Goal: Task Accomplishment & Management: Manage account settings

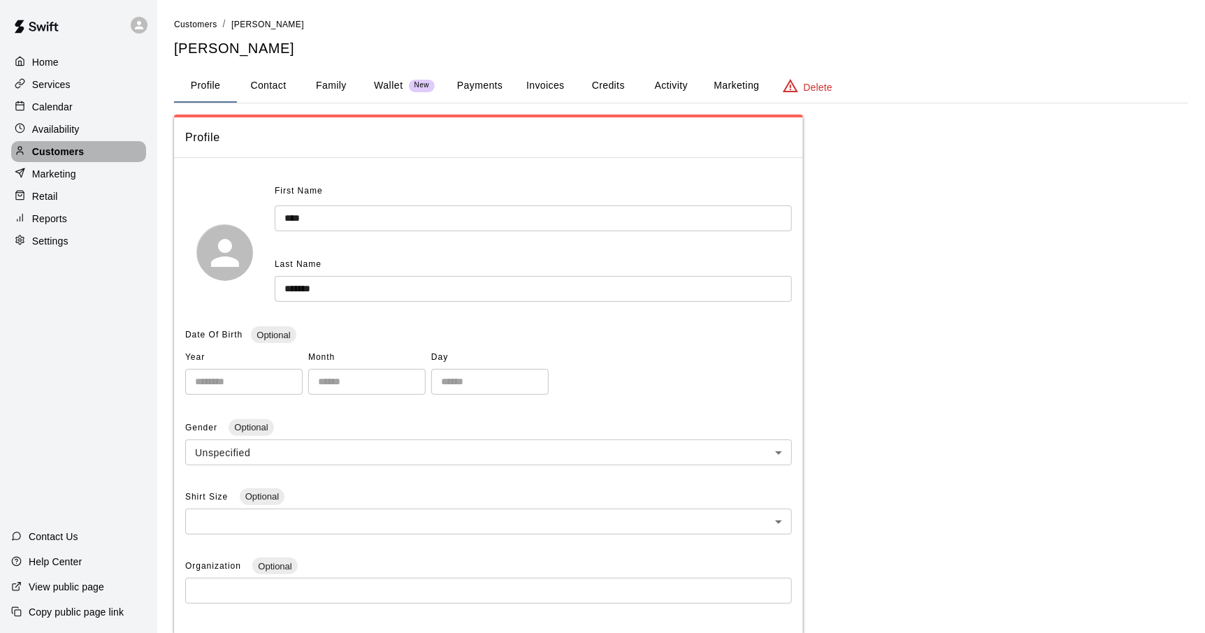
click at [57, 159] on p "Customers" at bounding box center [58, 152] width 52 height 14
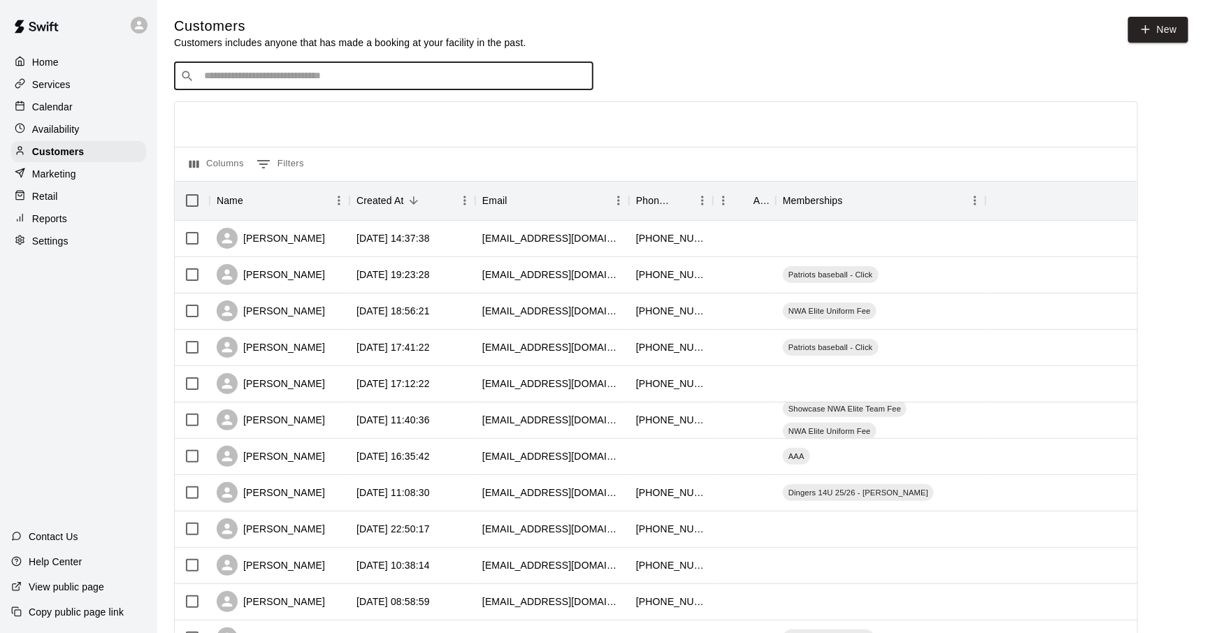
click at [223, 71] on input "Search customers by name or email" at bounding box center [393, 76] width 387 height 14
type input "****"
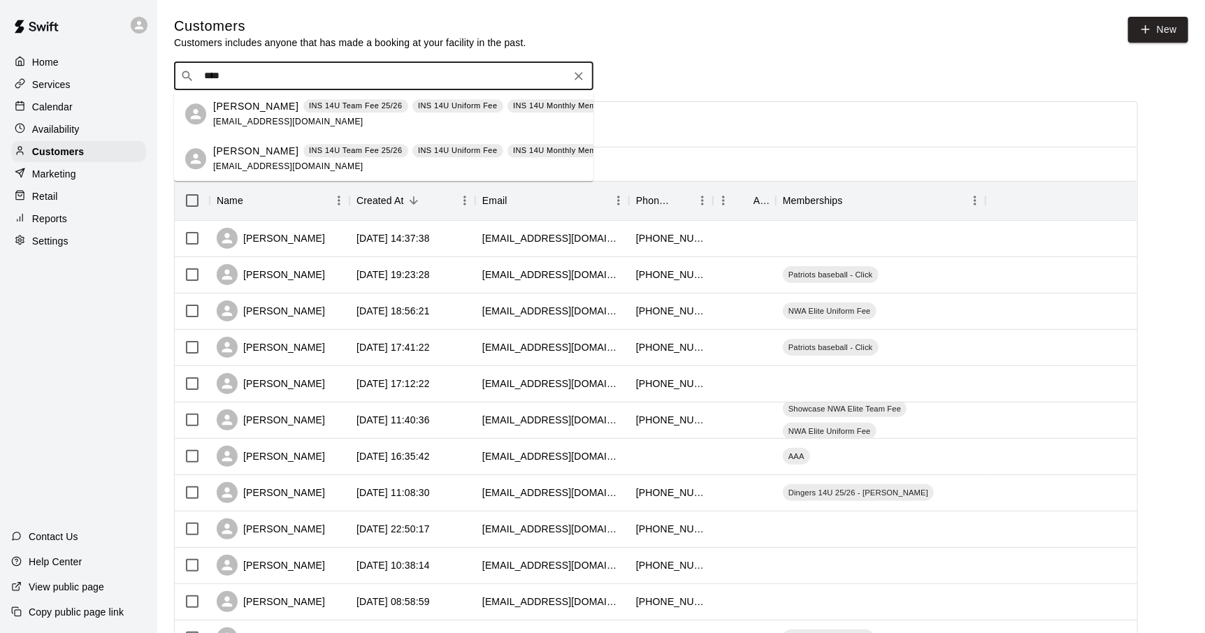
click at [232, 111] on p "[PERSON_NAME]" at bounding box center [255, 106] width 85 height 15
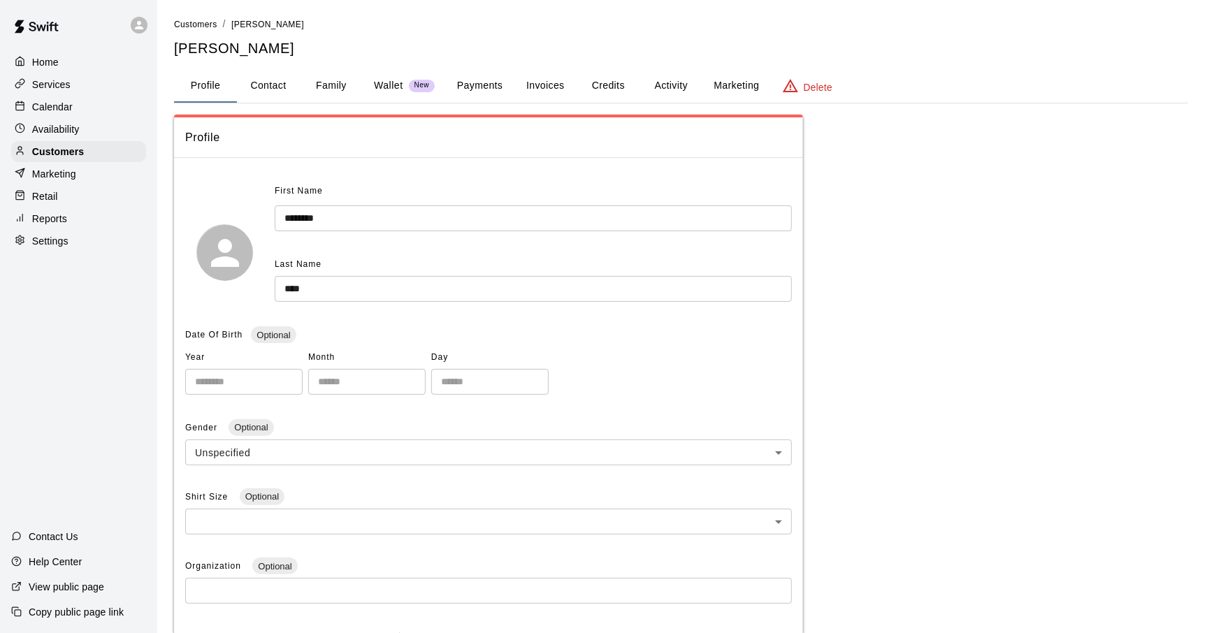
click at [259, 85] on button "Contact" at bounding box center [268, 86] width 63 height 34
select select "**"
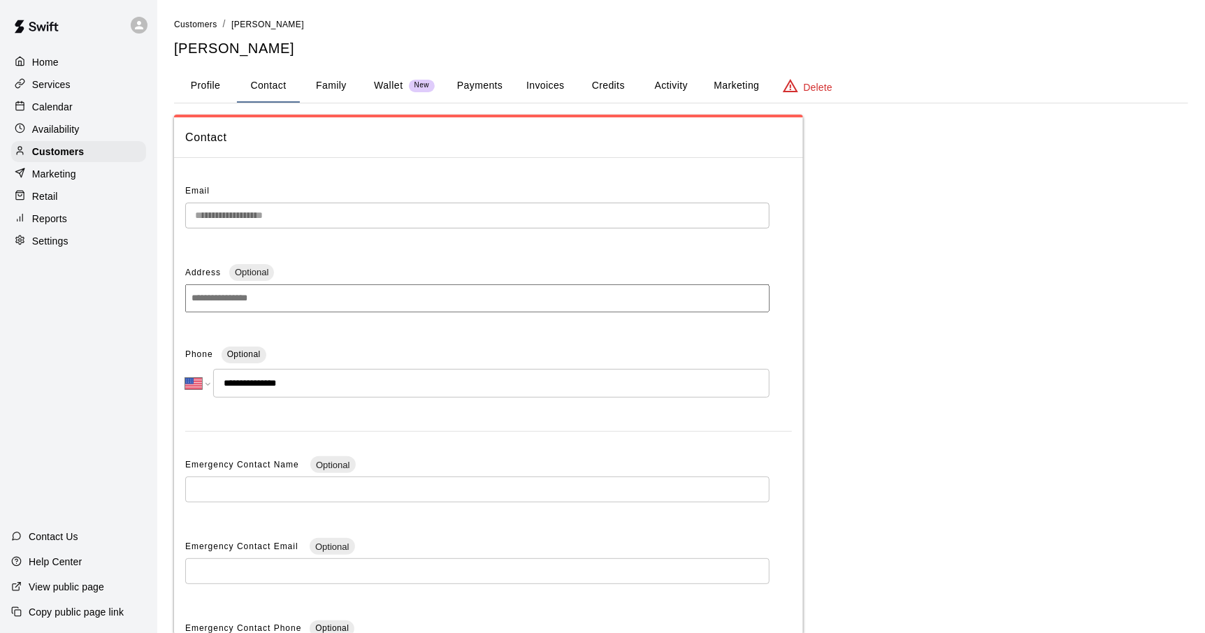
click at [332, 92] on button "Family" at bounding box center [331, 86] width 63 height 34
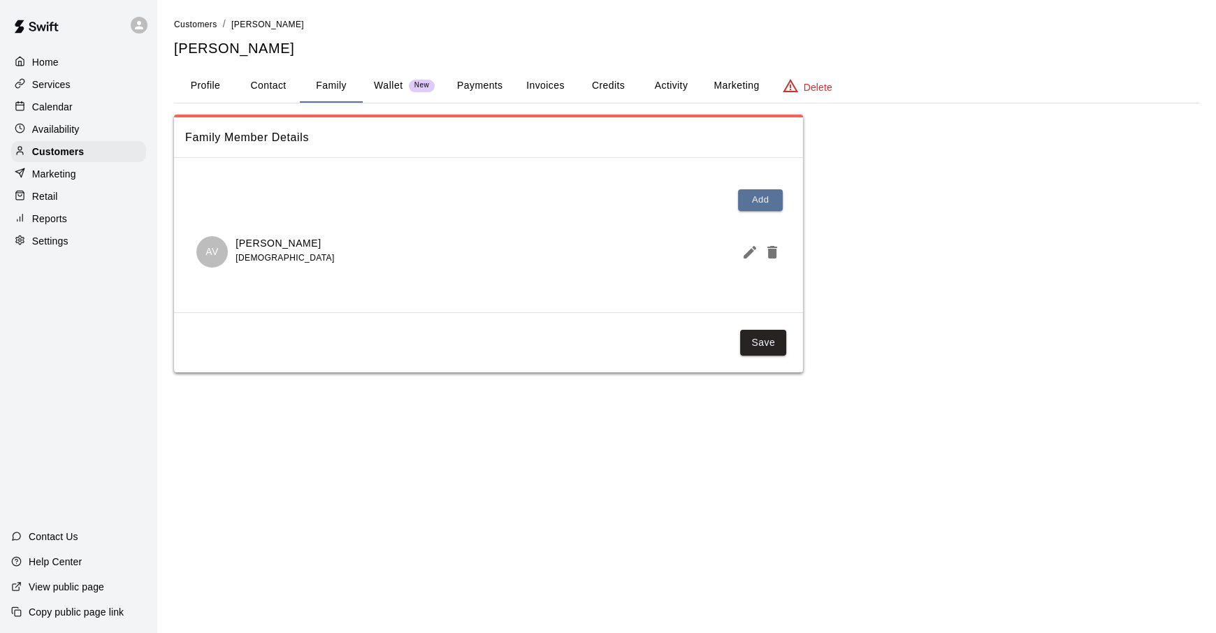
click at [683, 84] on button "Activity" at bounding box center [670, 86] width 63 height 34
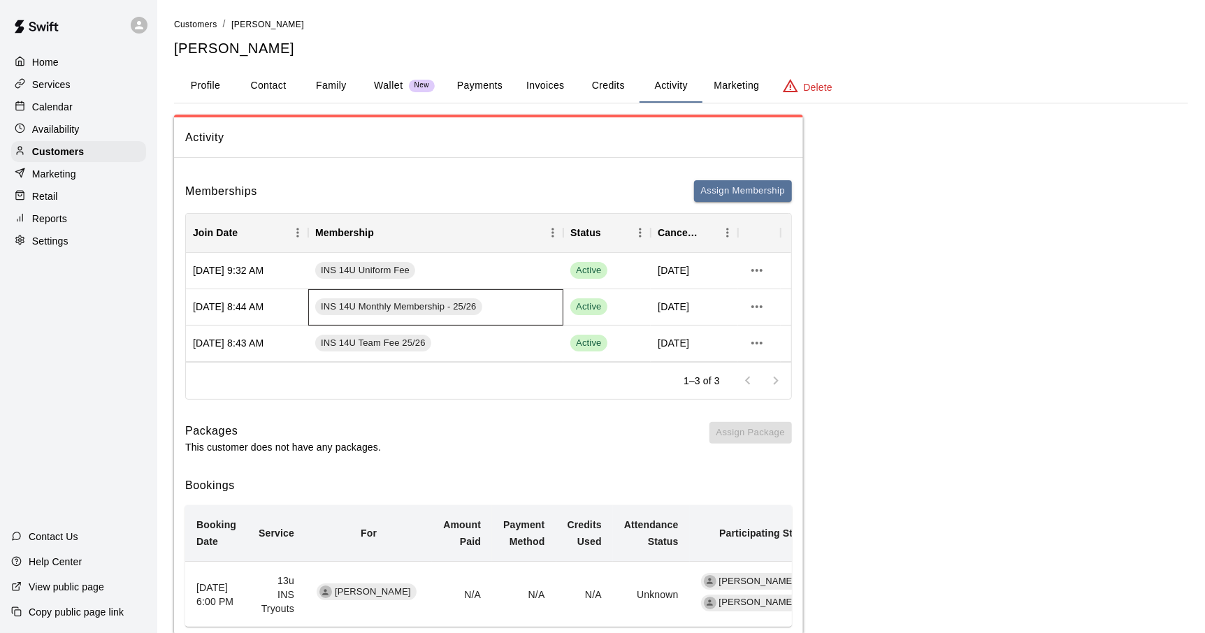
click at [538, 305] on div "INS 14U Monthly Membership - 25/26" at bounding box center [435, 307] width 255 height 36
click at [757, 308] on icon "more actions" at bounding box center [756, 306] width 17 height 17
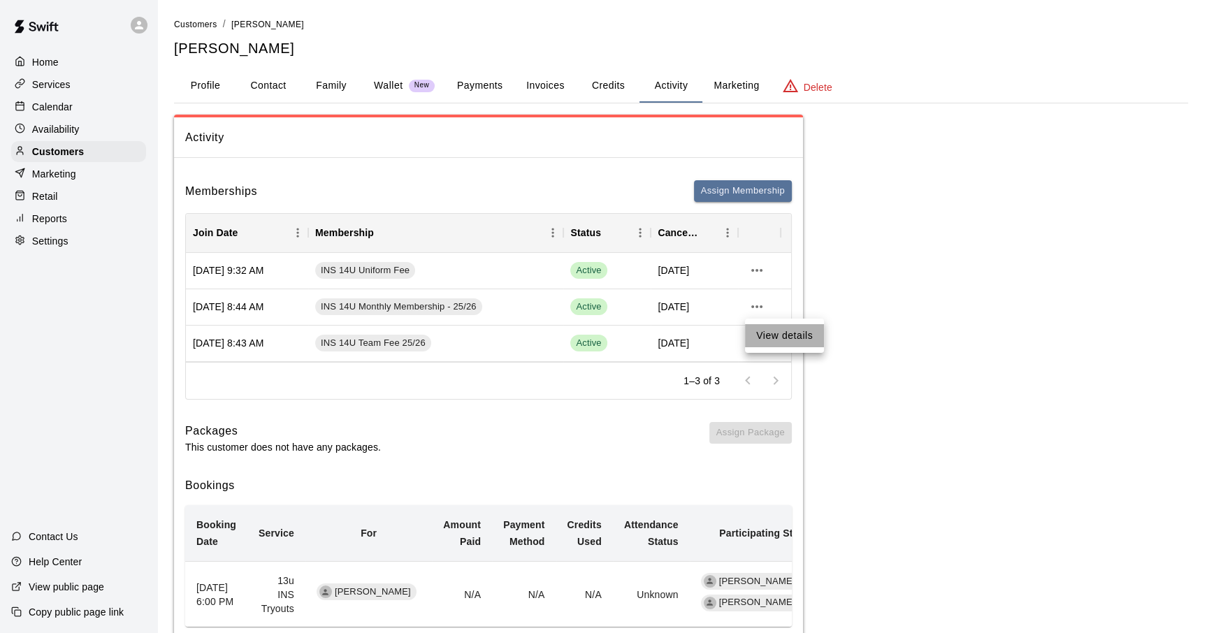
click at [757, 329] on li "View details" at bounding box center [784, 335] width 79 height 23
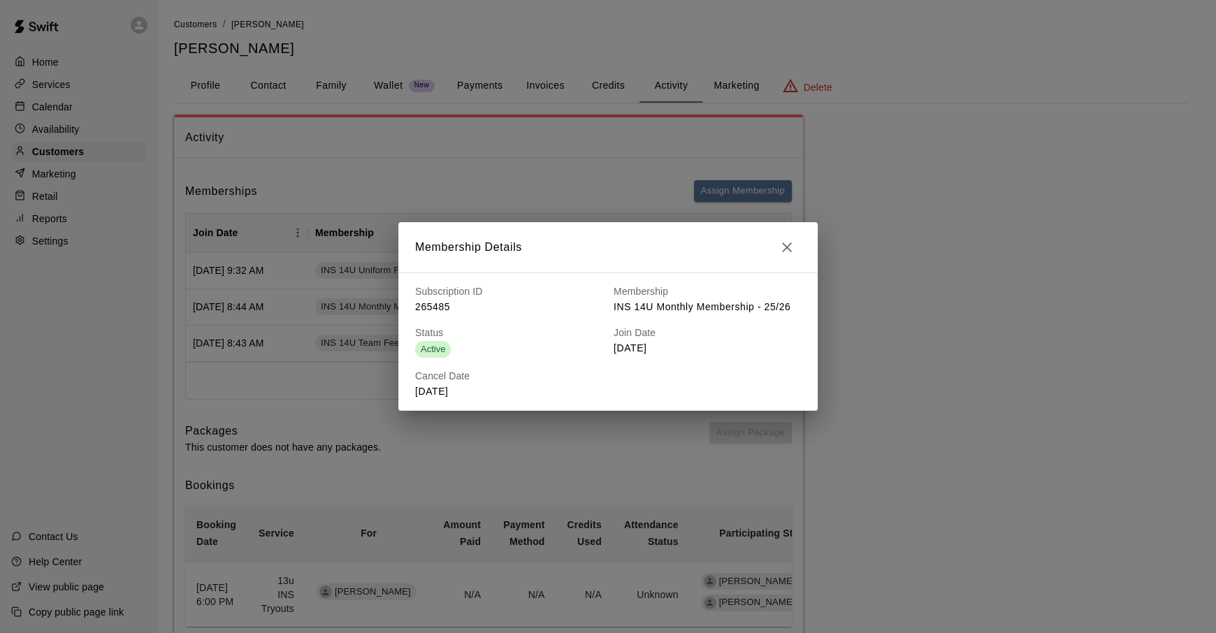
click at [787, 246] on icon "button" at bounding box center [787, 247] width 10 height 10
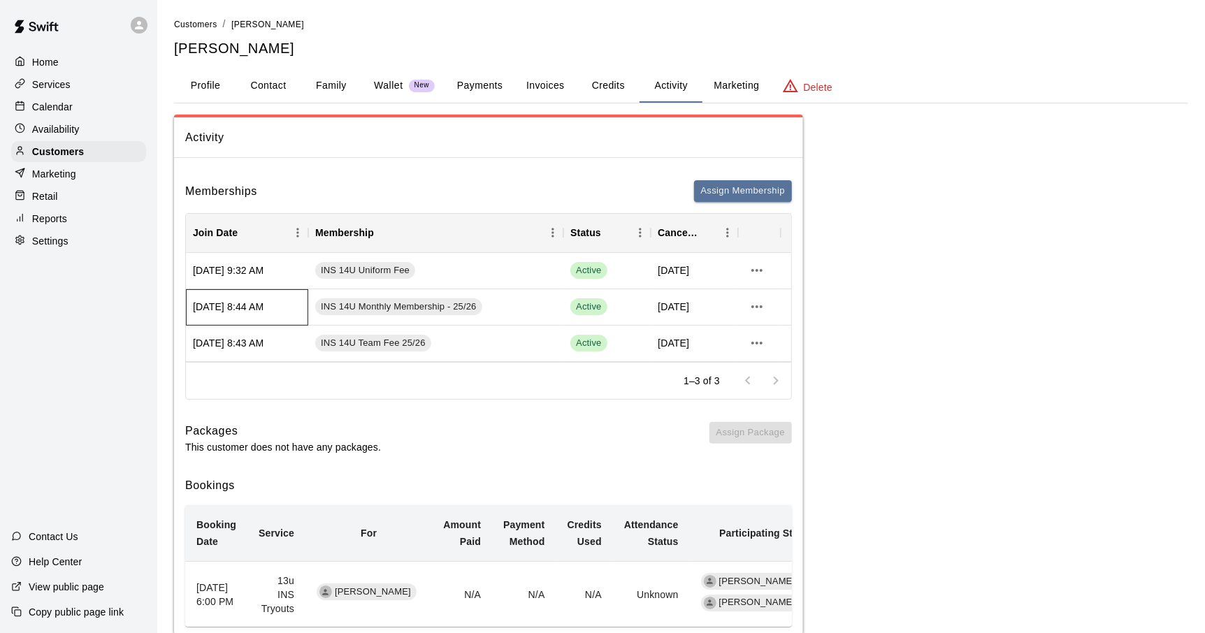
click at [248, 306] on div "[DATE] 8:44 AM" at bounding box center [247, 307] width 122 height 36
click at [758, 306] on icon "more actions" at bounding box center [756, 306] width 17 height 17
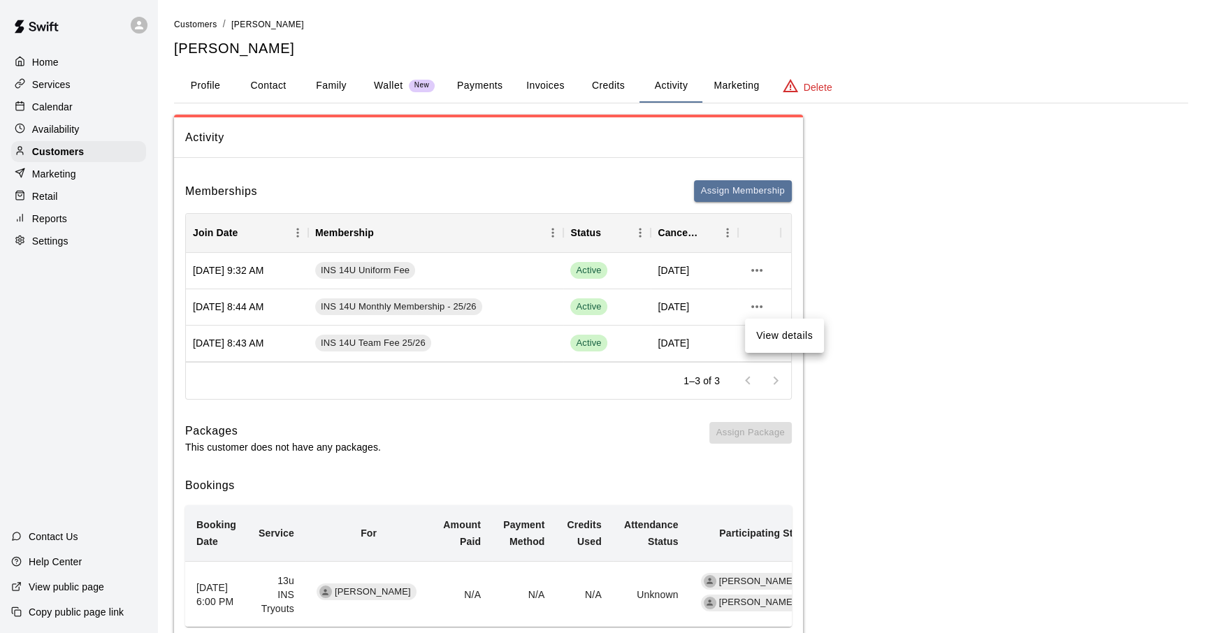
click at [771, 326] on li "View details" at bounding box center [784, 335] width 79 height 23
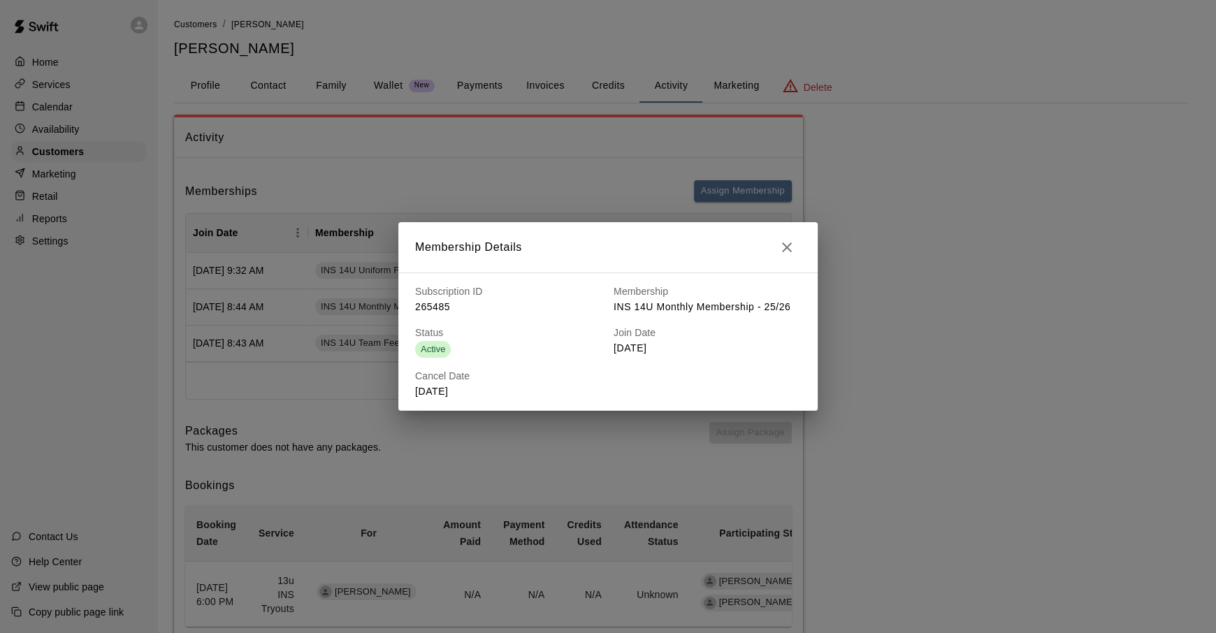
click at [797, 252] on button "button" at bounding box center [787, 247] width 28 height 28
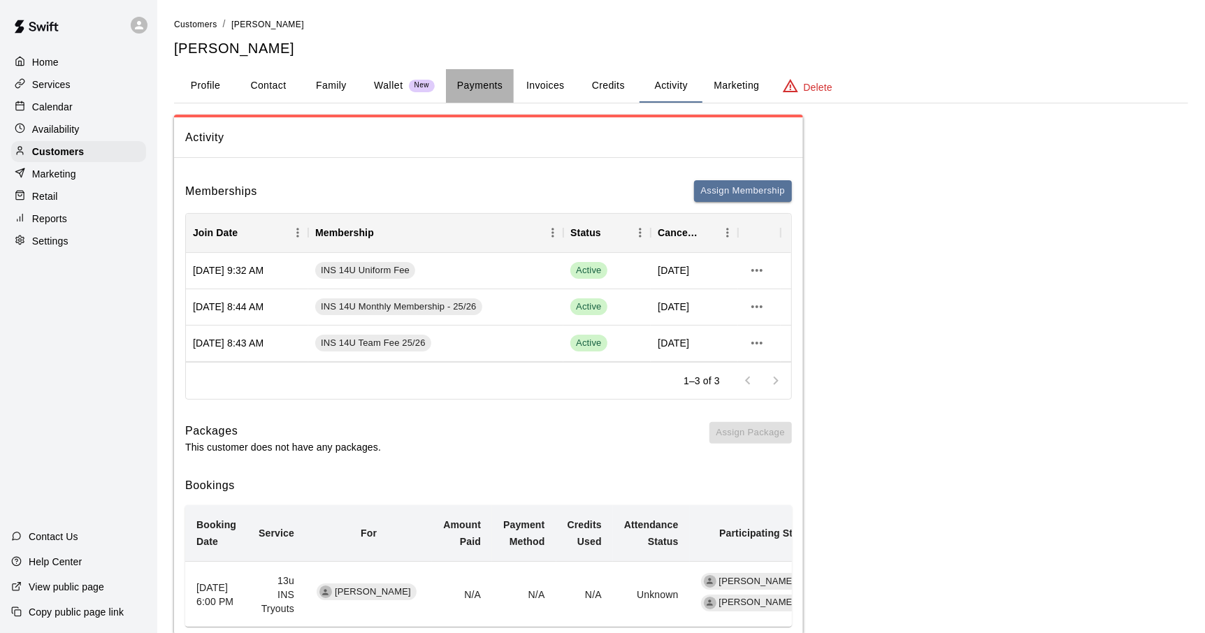
click at [470, 89] on button "Payments" at bounding box center [480, 86] width 68 height 34
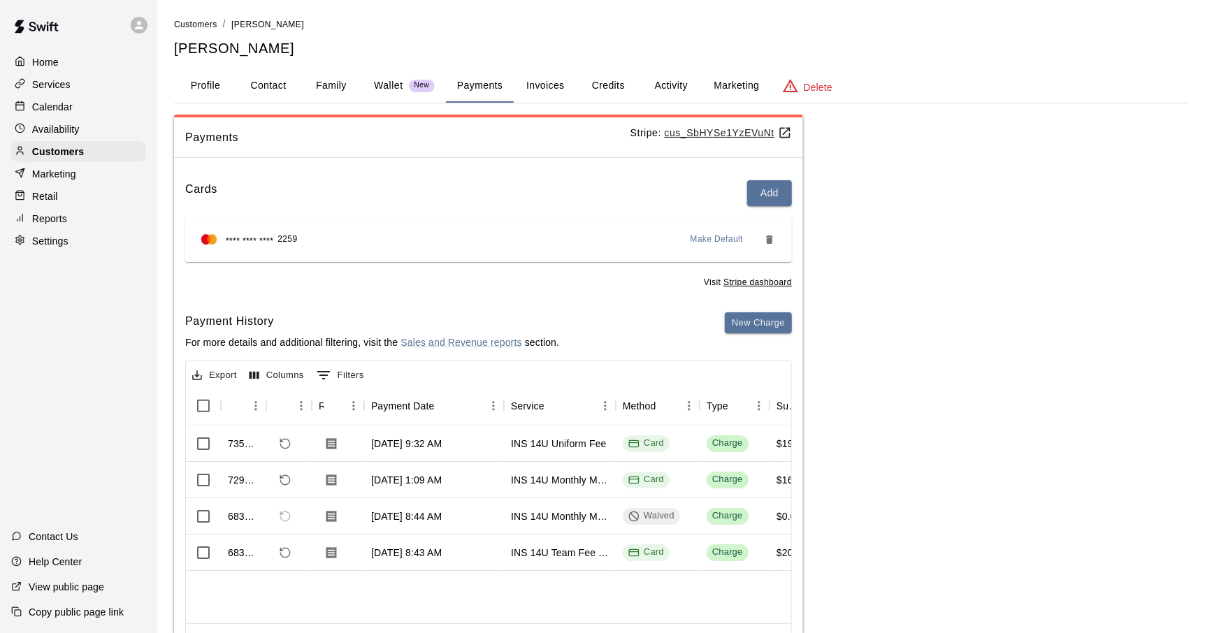
click at [667, 89] on button "Activity" at bounding box center [670, 86] width 63 height 34
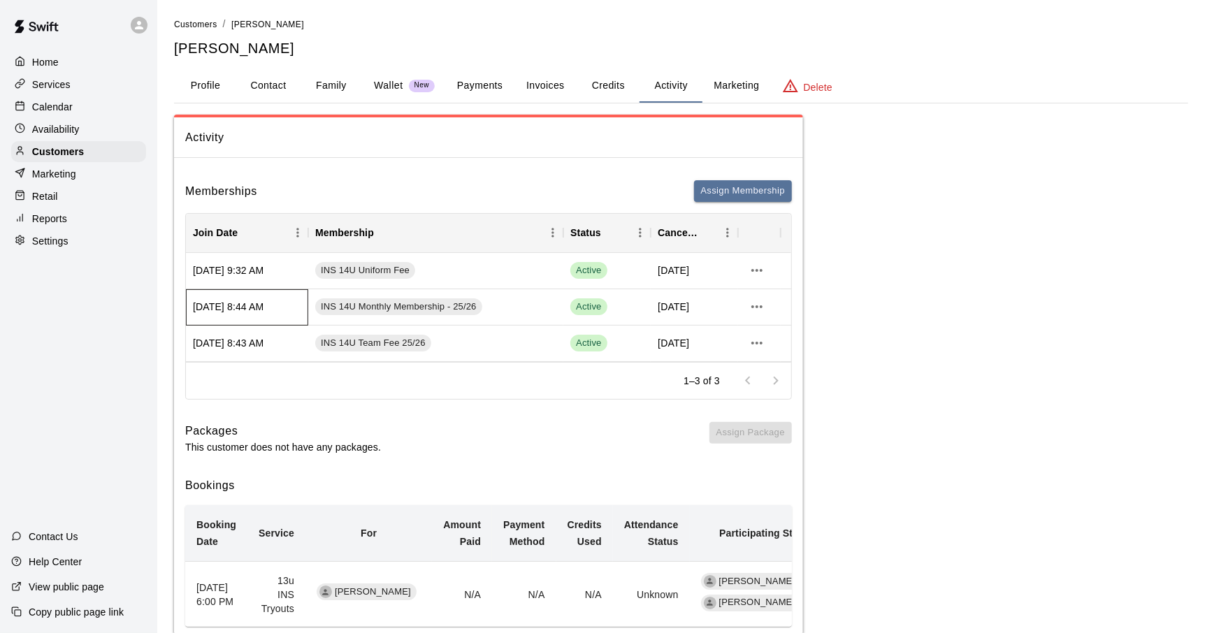
click at [253, 303] on div "[DATE] 8:44 AM" at bounding box center [247, 307] width 122 height 36
click at [514, 342] on div "INS 14U Team Fee 25/26" at bounding box center [435, 344] width 255 height 36
click at [520, 310] on div "INS 14U Monthly Membership - 25/26" at bounding box center [435, 307] width 255 height 36
click at [750, 306] on icon "more actions" at bounding box center [756, 306] width 17 height 17
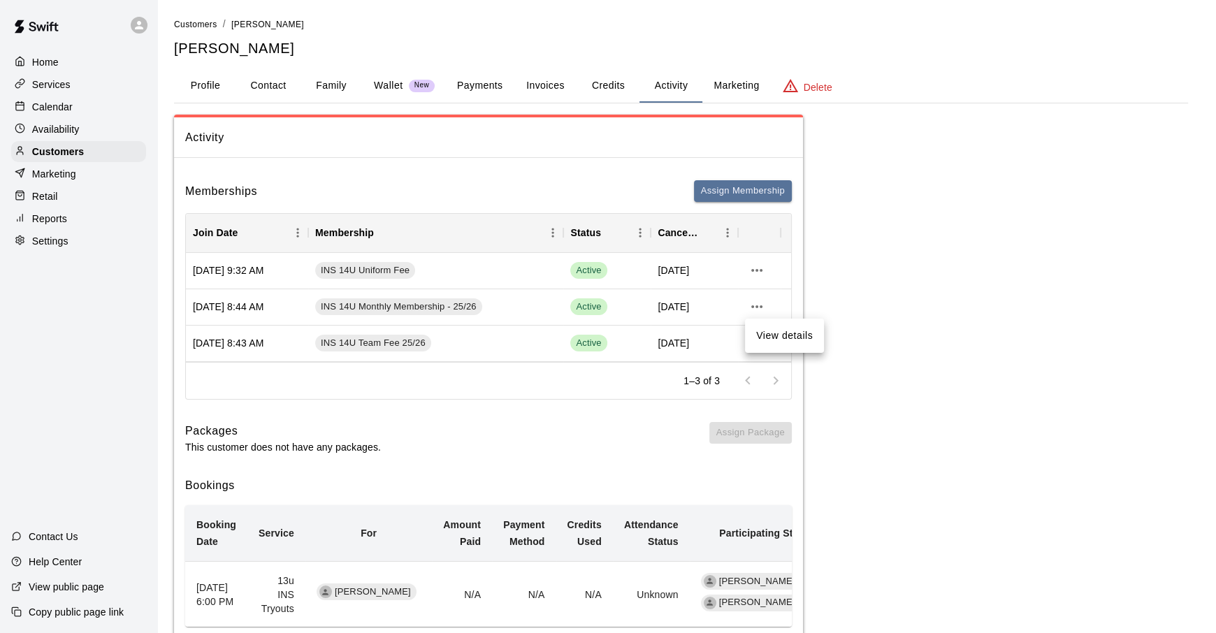
click at [785, 337] on li "View details" at bounding box center [784, 335] width 79 height 23
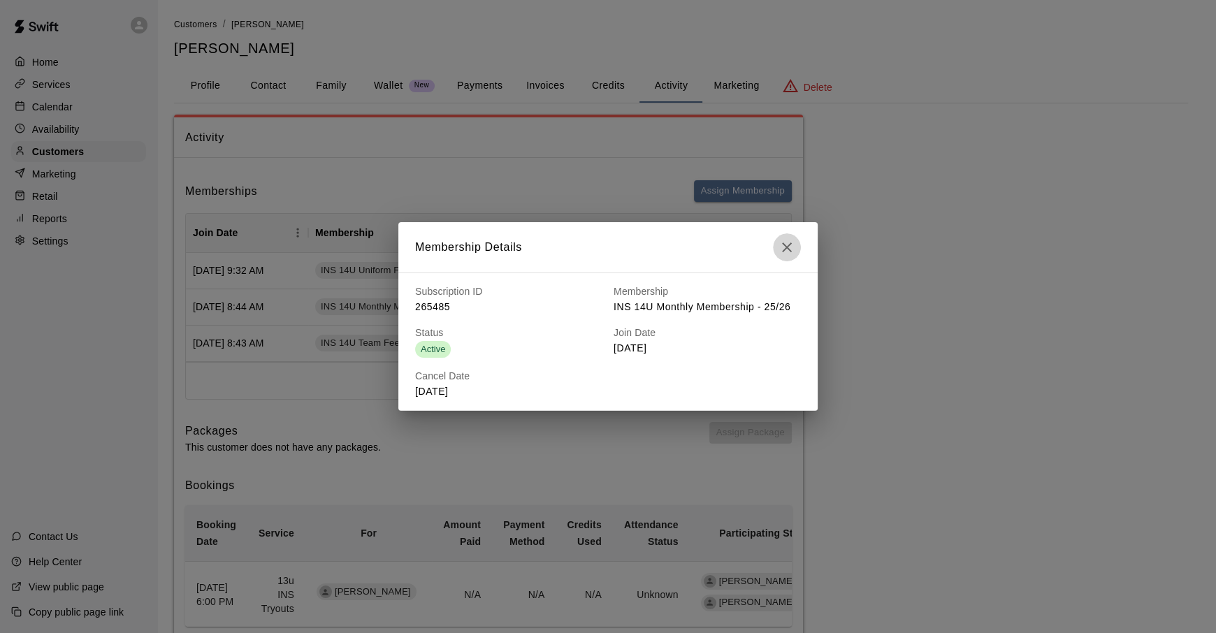
click at [780, 239] on icon "button" at bounding box center [786, 247] width 17 height 17
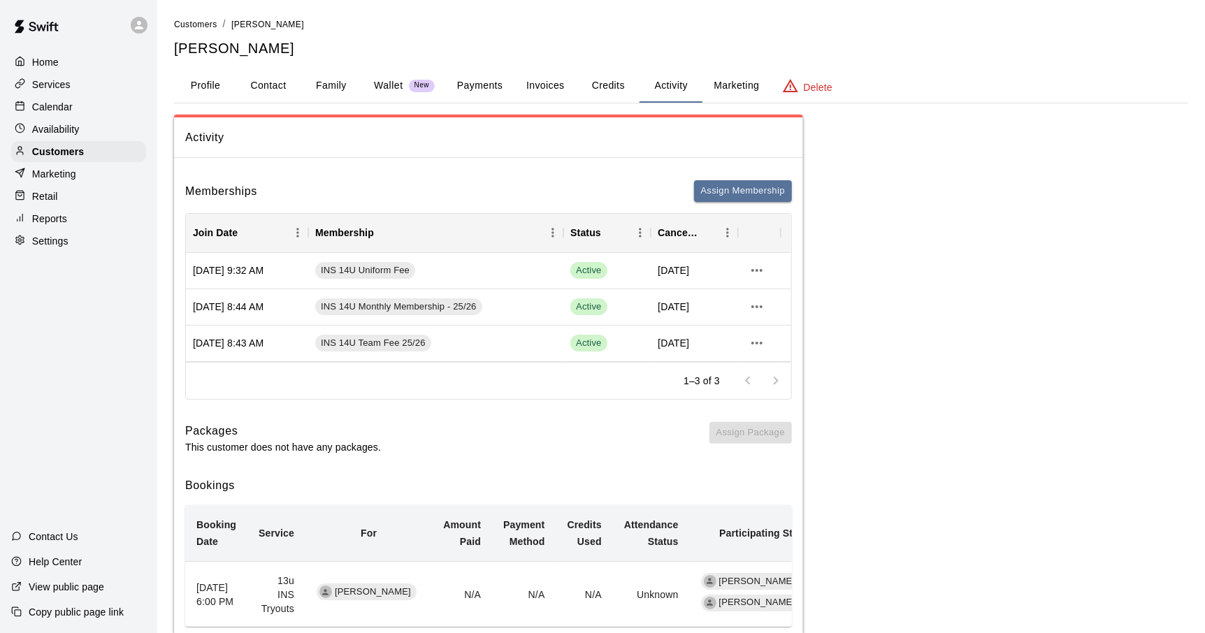
click at [474, 88] on button "Payments" at bounding box center [480, 86] width 68 height 34
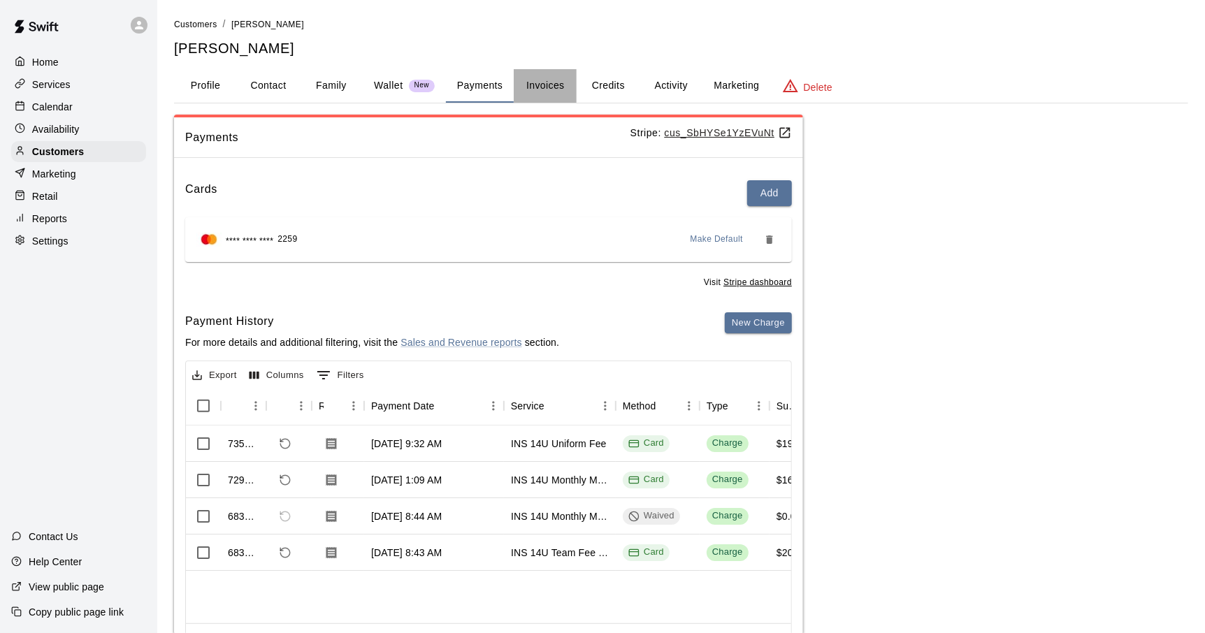
click at [548, 87] on button "Invoices" at bounding box center [545, 86] width 63 height 34
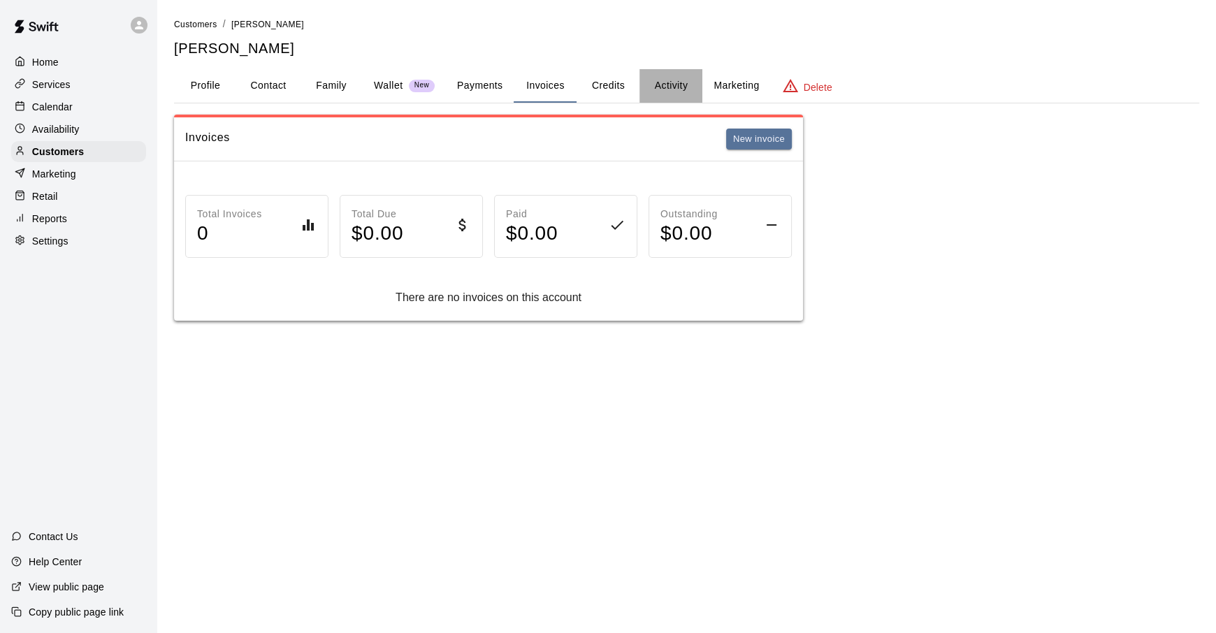
click at [653, 82] on button "Activity" at bounding box center [670, 86] width 63 height 34
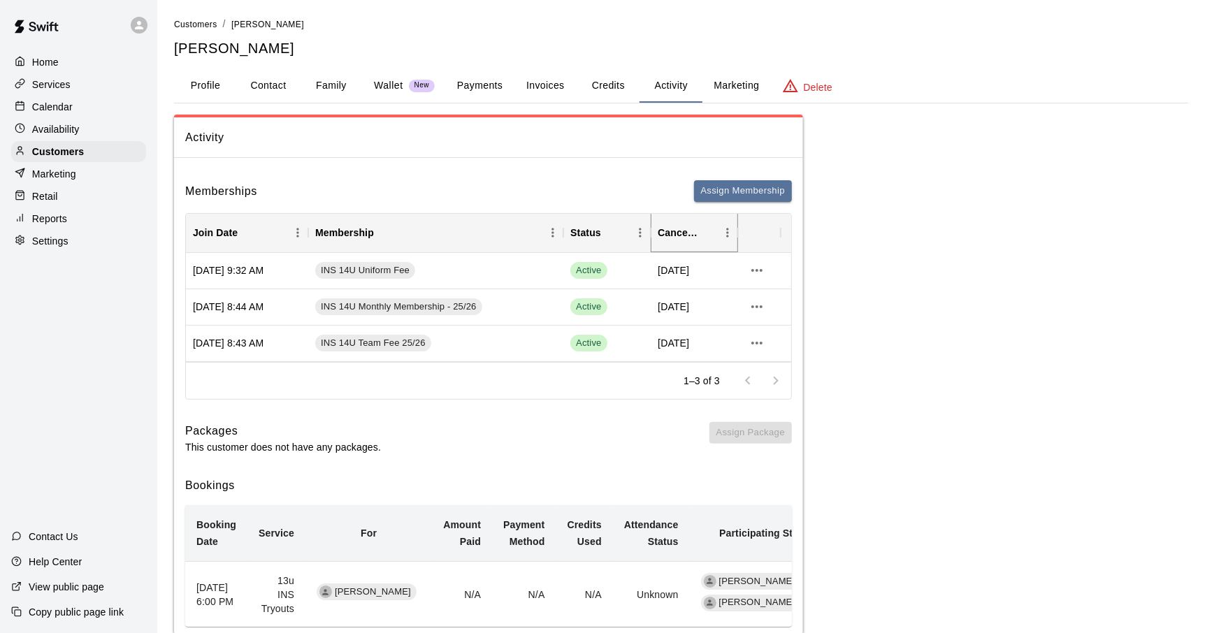
click at [728, 233] on icon "Menu" at bounding box center [727, 233] width 14 height 14
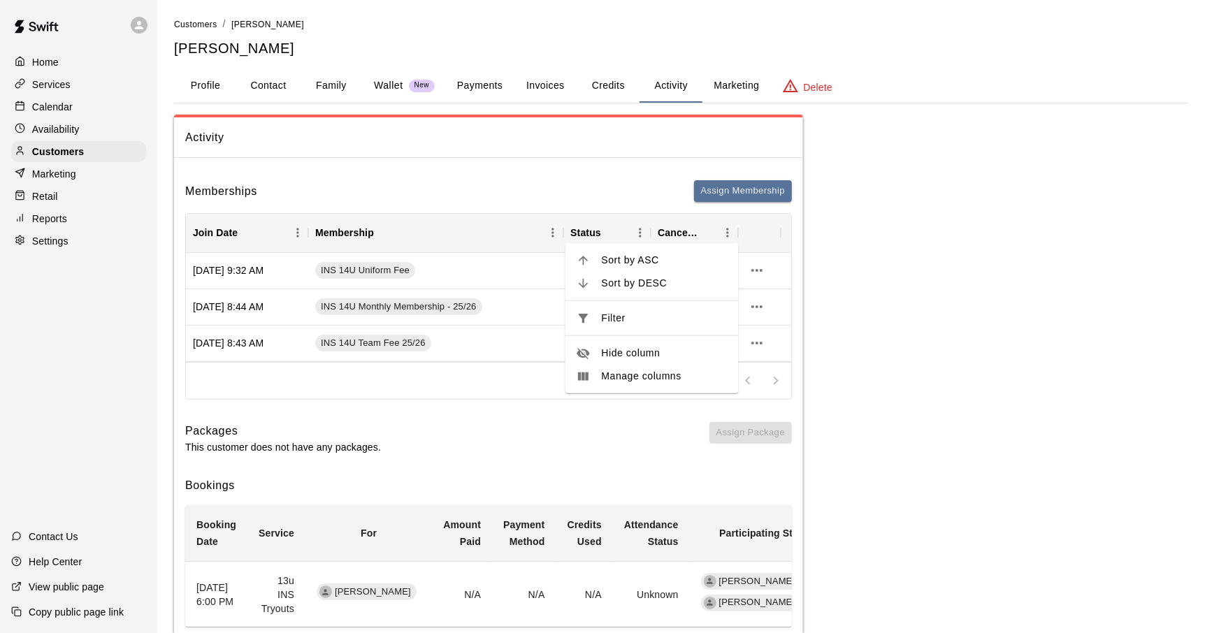
drag, startPoint x: 371, startPoint y: 412, endPoint x: 359, endPoint y: 391, distance: 24.7
click at [369, 407] on div "Memberships Assign Membership Join Date Membership Status Cancel Date [DATE] 9:…" at bounding box center [488, 424] width 629 height 511
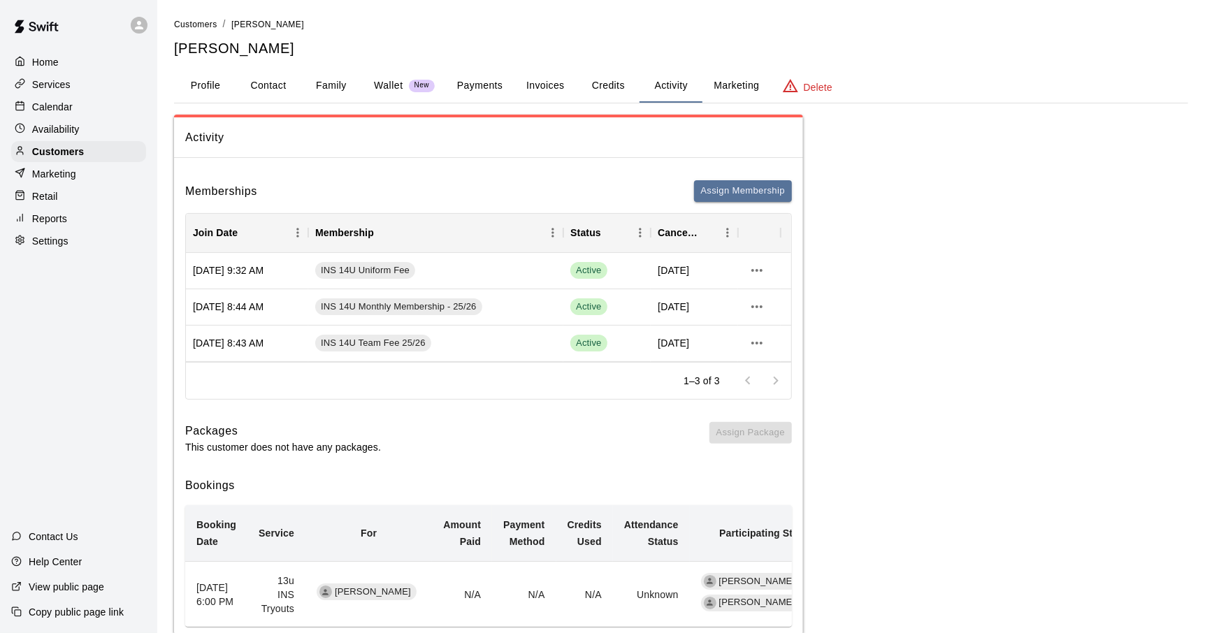
click at [52, 558] on p "Help Center" at bounding box center [55, 562] width 53 height 14
click at [52, 87] on p "Services" at bounding box center [51, 85] width 38 height 14
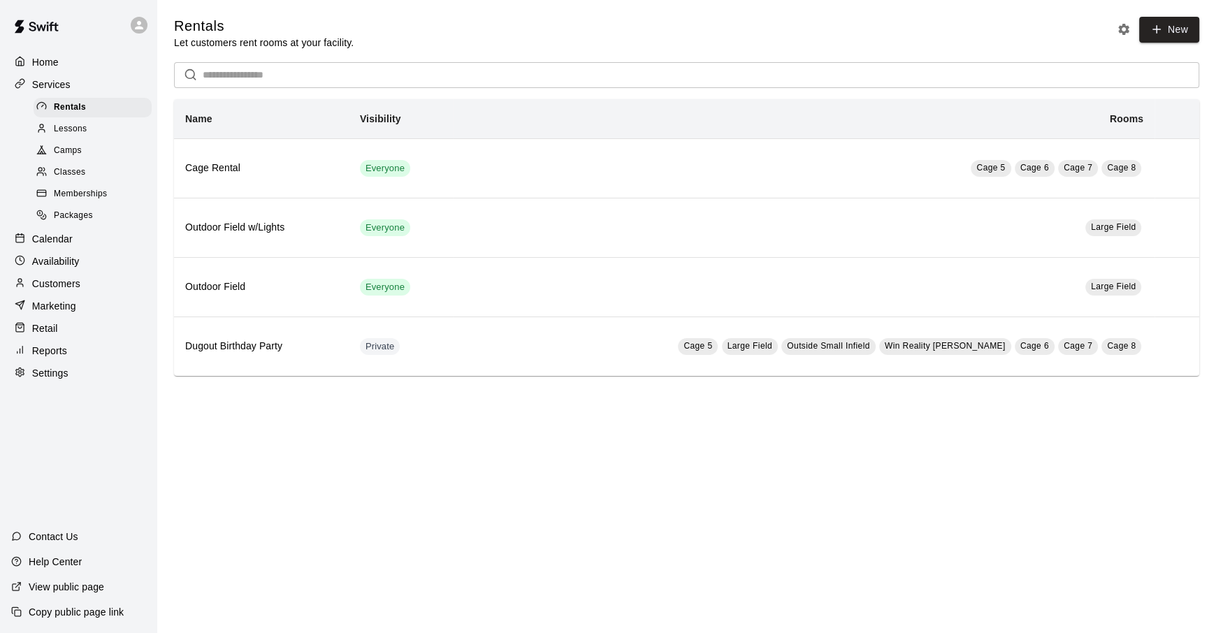
click at [47, 85] on p "Services" at bounding box center [51, 85] width 38 height 14
click at [454, 404] on html "Home Services Rentals Lessons Camps Classes Memberships Packages Calendar Avail…" at bounding box center [608, 202] width 1216 height 404
click at [49, 85] on p "Services" at bounding box center [51, 85] width 38 height 14
click at [48, 62] on p "Home" at bounding box center [45, 62] width 27 height 14
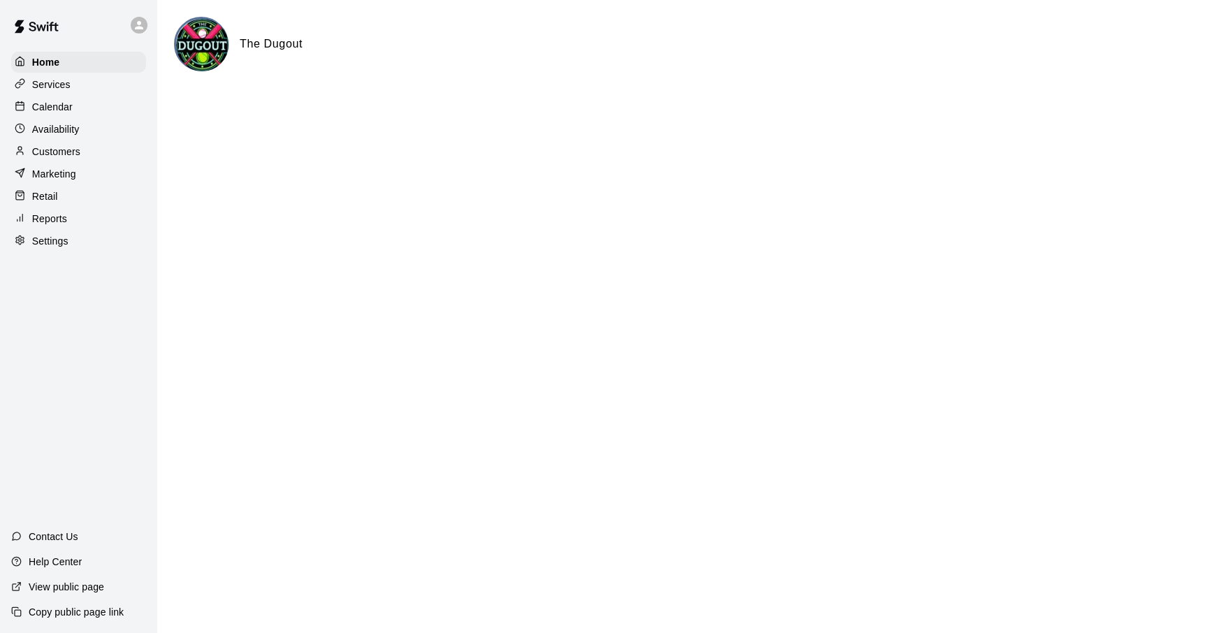
click at [48, 85] on p "Services" at bounding box center [51, 85] width 38 height 14
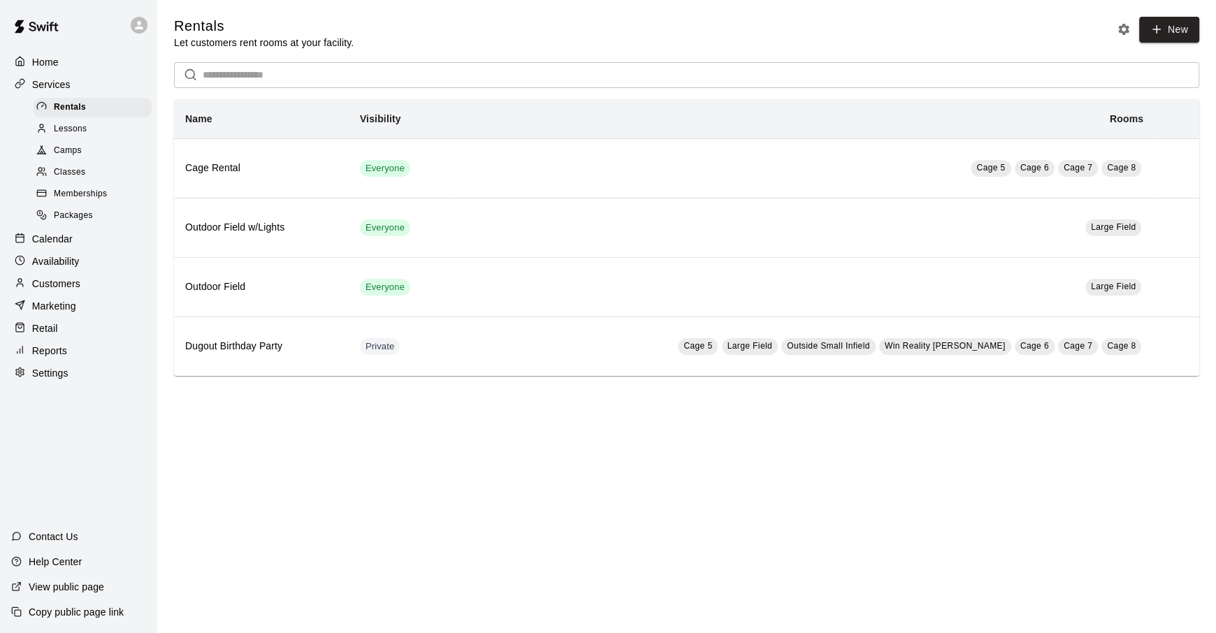
click at [92, 197] on span "Memberships" at bounding box center [80, 194] width 53 height 14
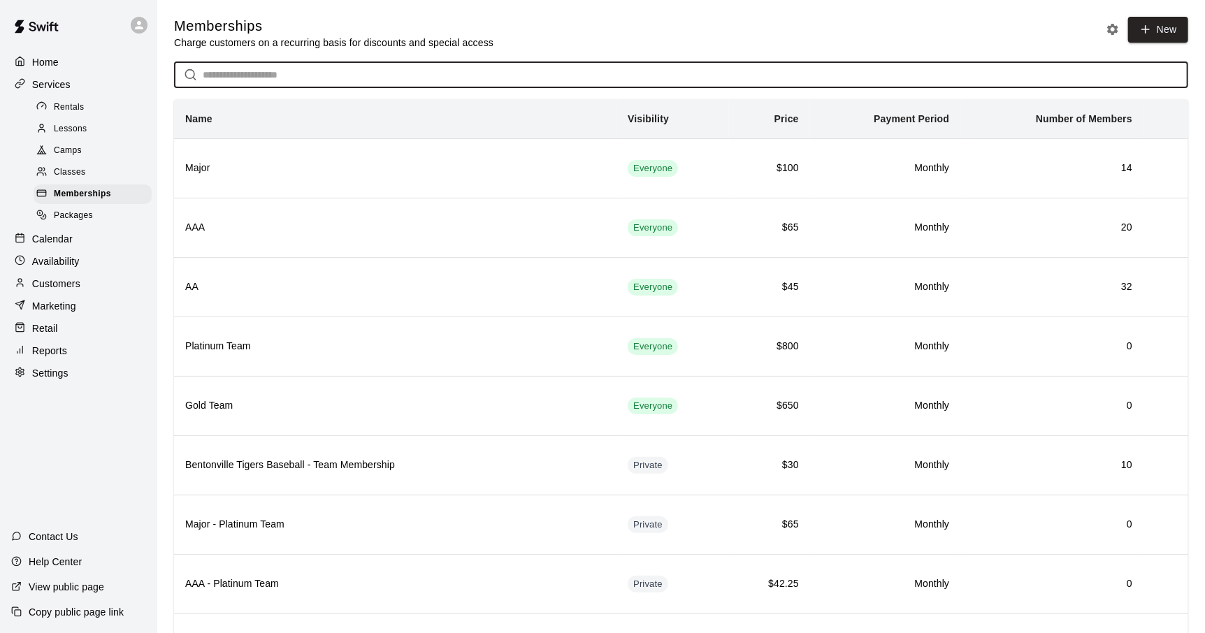
click at [265, 82] on input "text" at bounding box center [695, 75] width 985 height 26
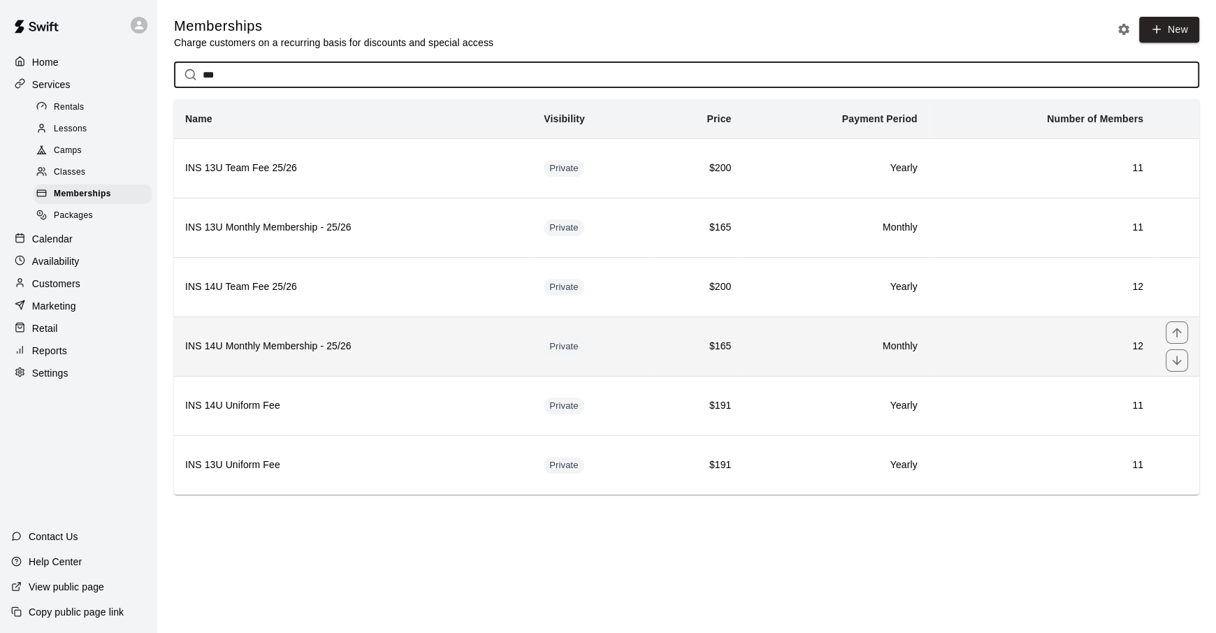
type input "***"
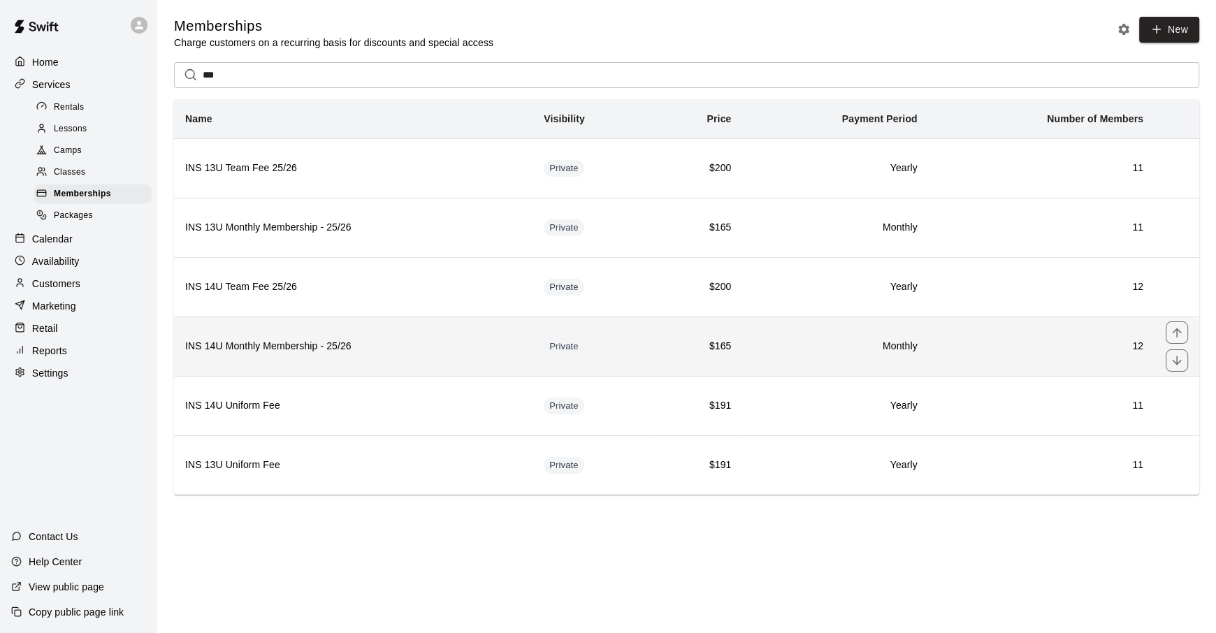
click at [502, 365] on th "INS 14U Monthly Membership - 25/26" at bounding box center [353, 345] width 358 height 59
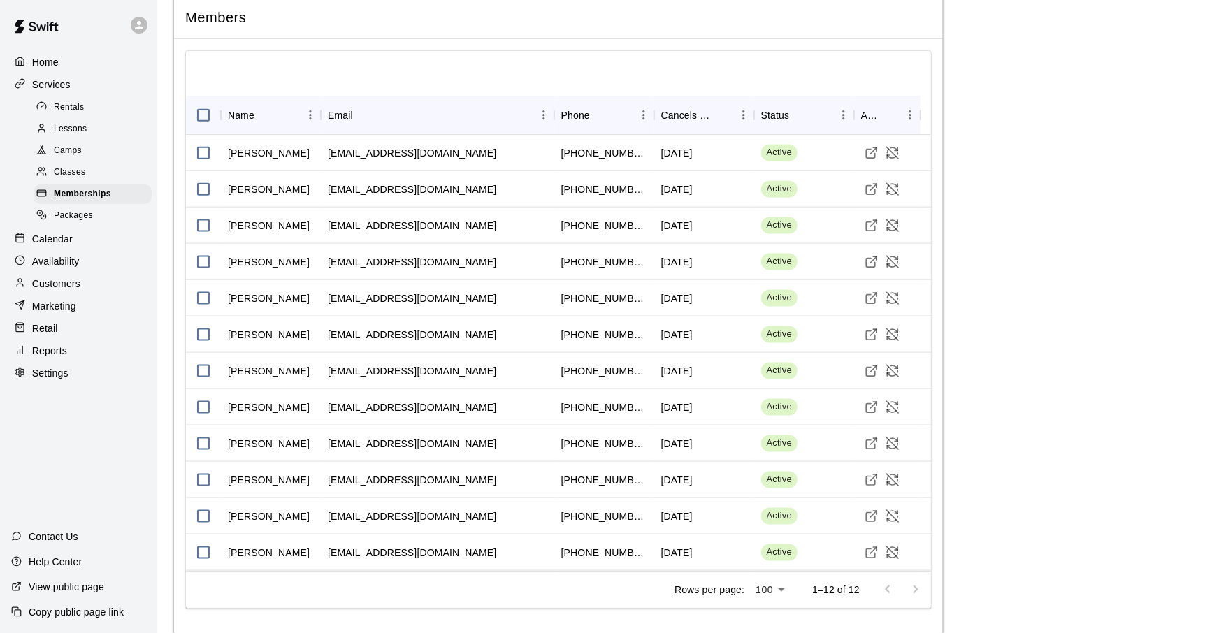
scroll to position [992, 0]
click at [894, 482] on icon "Cancel Membership" at bounding box center [892, 481] width 14 height 14
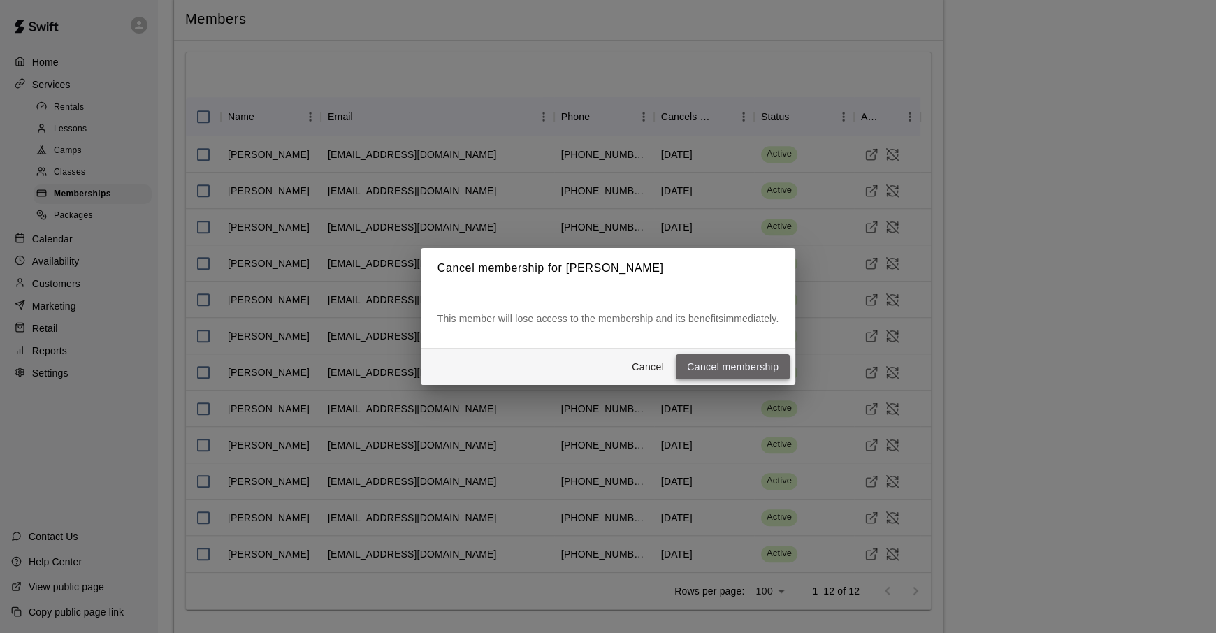
click at [748, 366] on button "Cancel membership" at bounding box center [733, 367] width 114 height 26
